Goal: Transaction & Acquisition: Purchase product/service

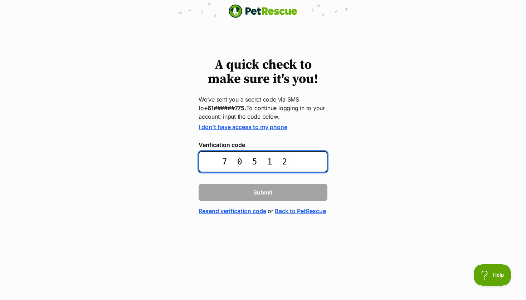
type input "705128"
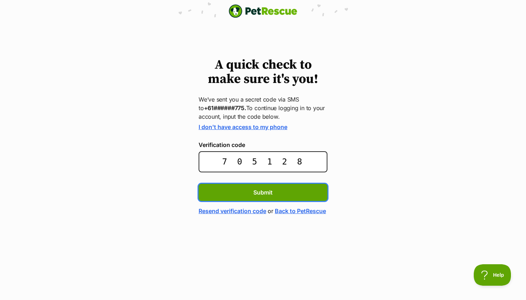
click at [263, 192] on button "Submit" at bounding box center [263, 192] width 129 height 17
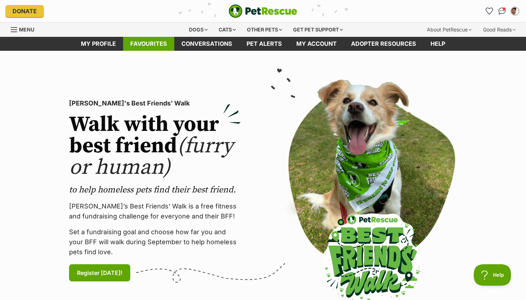
click at [156, 44] on link "Favourites" at bounding box center [148, 44] width 51 height 14
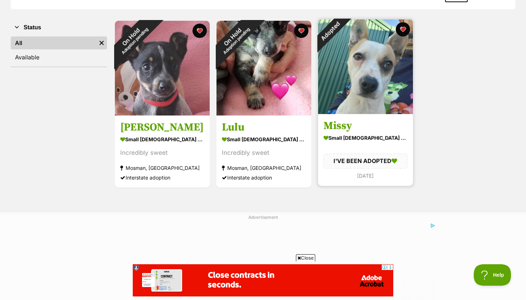
click at [342, 29] on div "Adopted" at bounding box center [330, 31] width 24 height 24
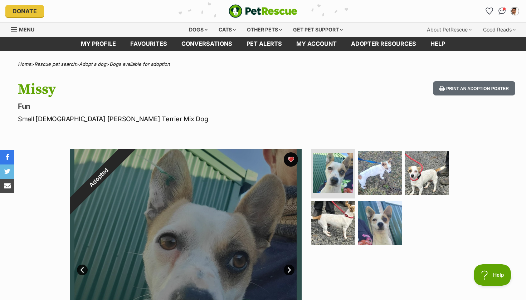
click at [128, 160] on div "Adopted" at bounding box center [99, 178] width 58 height 58
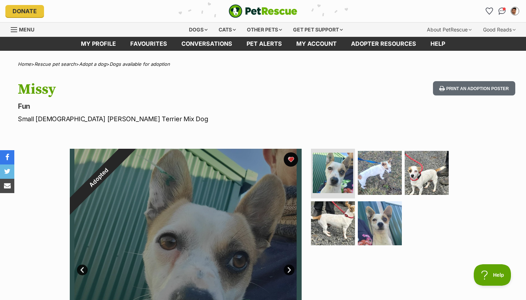
click at [128, 157] on div "Adopted" at bounding box center [99, 178] width 58 height 58
